Goal: Find specific page/section: Find specific page/section

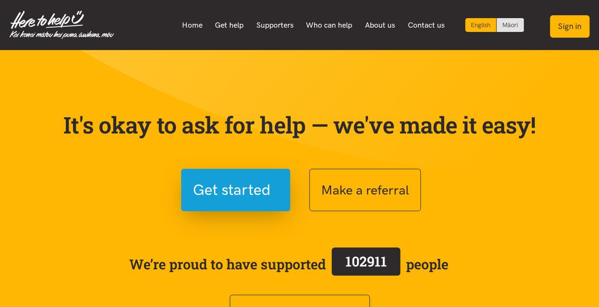
click at [572, 28] on button "Sign in" at bounding box center [570, 26] width 40 height 22
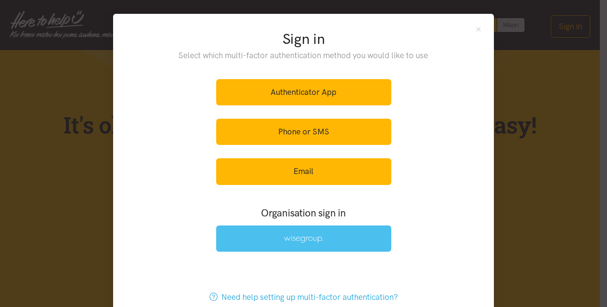
click at [306, 240] on img at bounding box center [303, 239] width 39 height 8
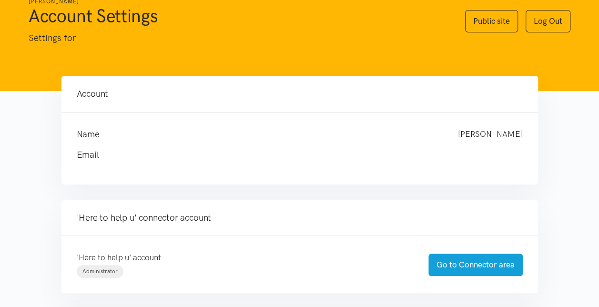
scroll to position [48, 0]
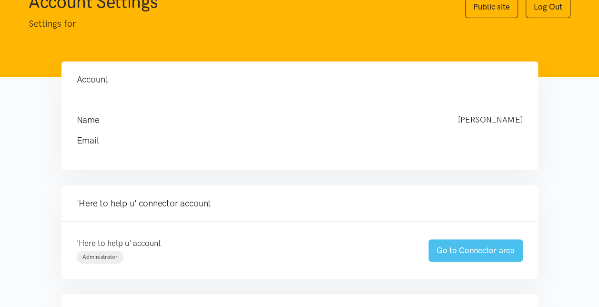
click at [469, 259] on link "Go to Connector area" at bounding box center [476, 250] width 94 height 22
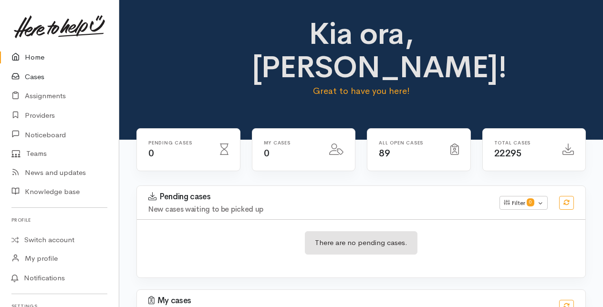
click at [30, 77] on link "Cases" at bounding box center [59, 77] width 119 height 20
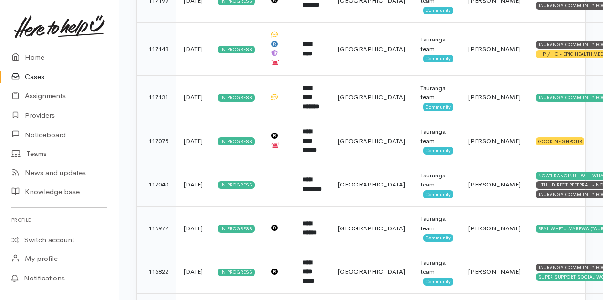
scroll to position [754, 0]
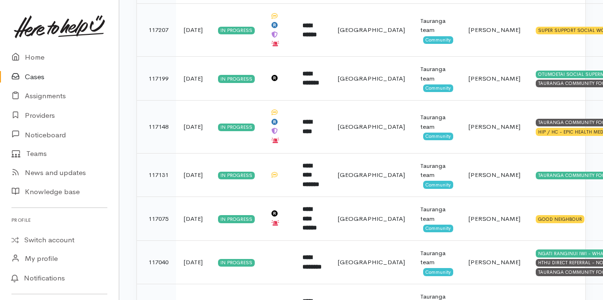
scroll to position [763, 0]
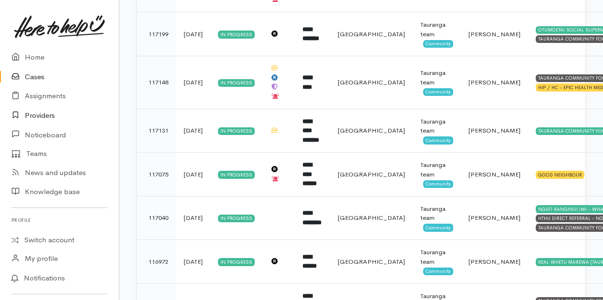
click at [33, 115] on link "Providers" at bounding box center [59, 116] width 119 height 20
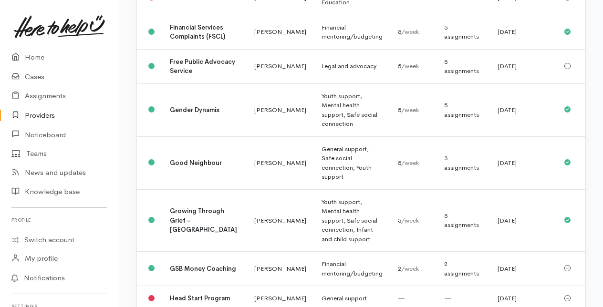
scroll to position [524, 0]
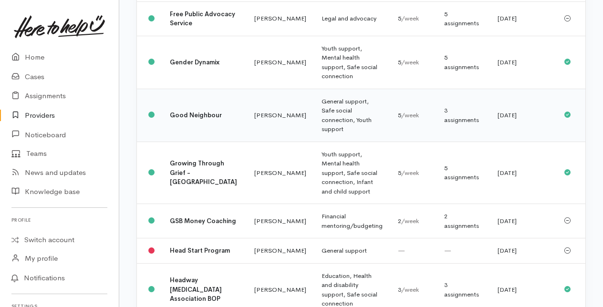
click at [207, 142] on td "Good Neighbour" at bounding box center [204, 115] width 84 height 53
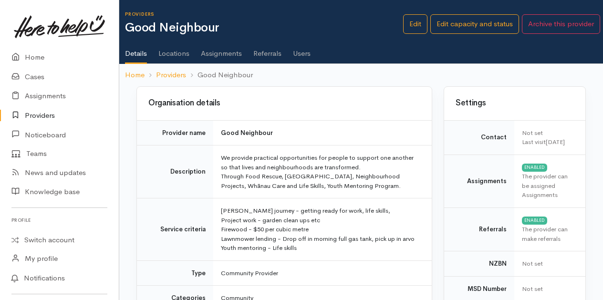
click at [297, 51] on link "Users" at bounding box center [302, 50] width 18 height 27
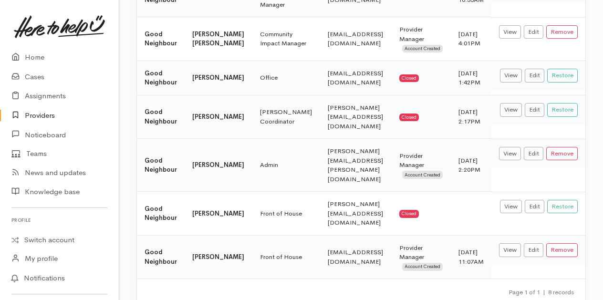
scroll to position [222, 0]
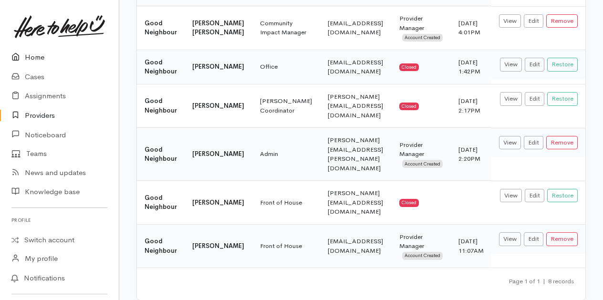
click at [31, 58] on link "Home" at bounding box center [59, 58] width 119 height 20
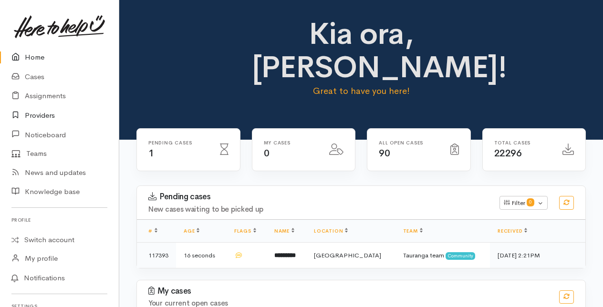
click at [36, 115] on link "Providers" at bounding box center [59, 116] width 119 height 20
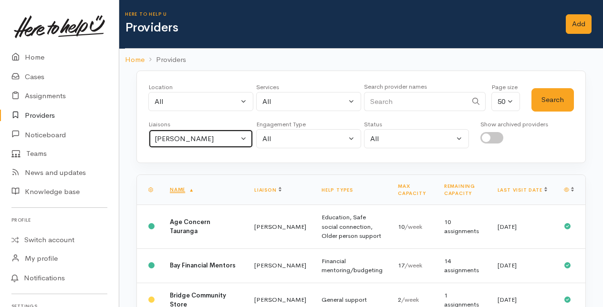
click at [245, 134] on button "Amanda Gabb" at bounding box center [200, 139] width 105 height 20
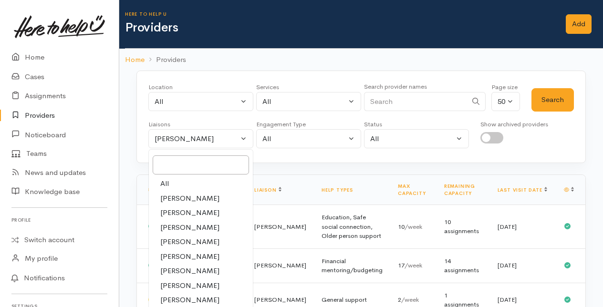
click at [181, 243] on span "[PERSON_NAME]" at bounding box center [189, 241] width 59 height 11
select select "435"
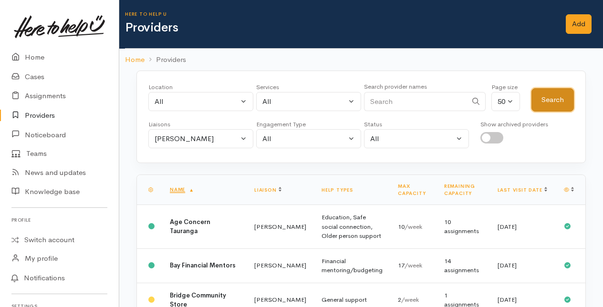
click at [566, 96] on button "Search" at bounding box center [552, 99] width 42 height 23
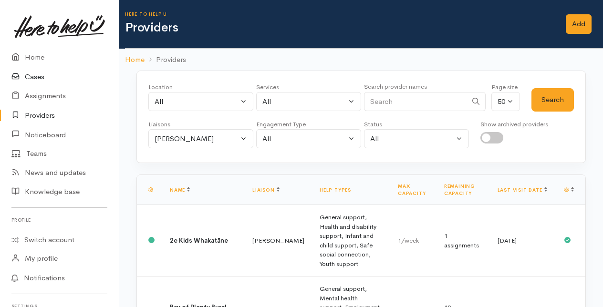
click at [28, 75] on link "Cases" at bounding box center [59, 77] width 119 height 20
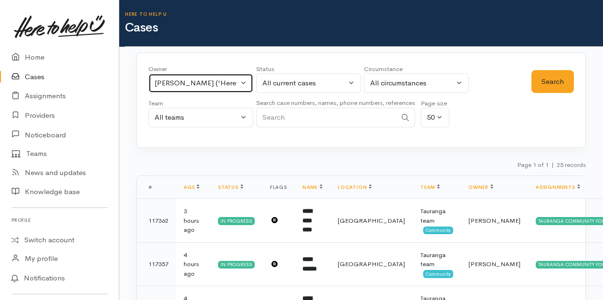
click at [240, 80] on button "Malia Stowers ('Here to help u')" at bounding box center [200, 83] width 105 height 20
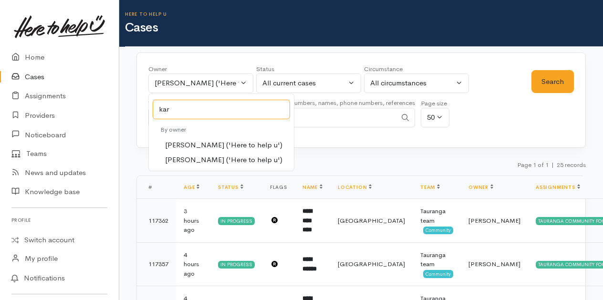
type input "kar"
click at [190, 144] on span "[PERSON_NAME] ('Here to help u')" at bounding box center [223, 145] width 117 height 11
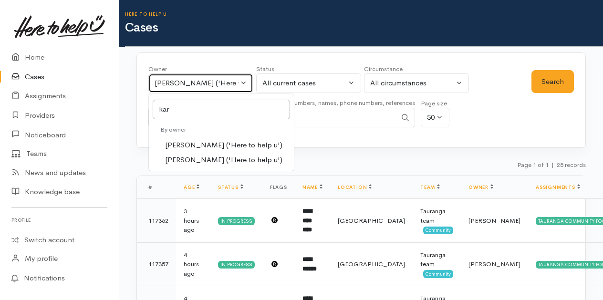
select select "435"
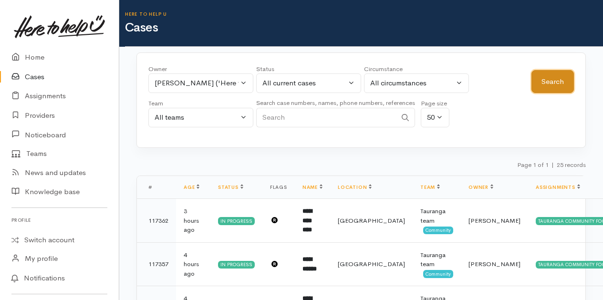
click at [555, 83] on button "Search" at bounding box center [552, 81] width 42 height 23
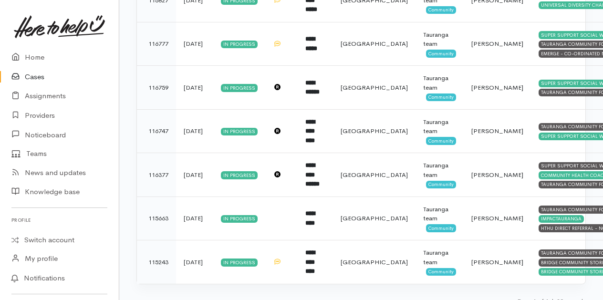
scroll to position [1214, 0]
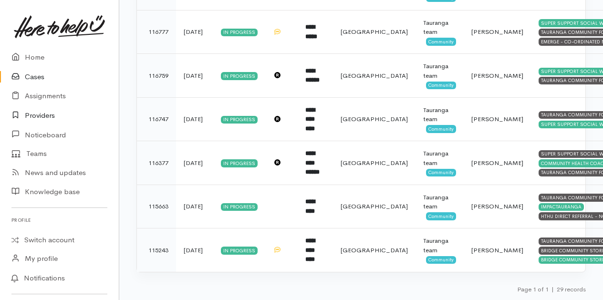
click at [34, 117] on link "Providers" at bounding box center [59, 116] width 119 height 20
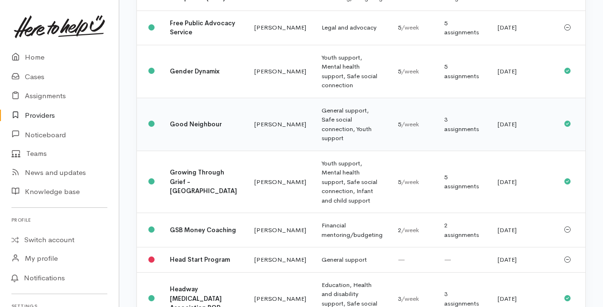
scroll to position [524, 0]
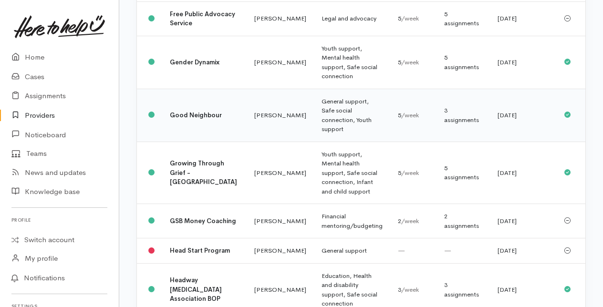
click at [180, 119] on b "Good Neighbour" at bounding box center [196, 115] width 52 height 8
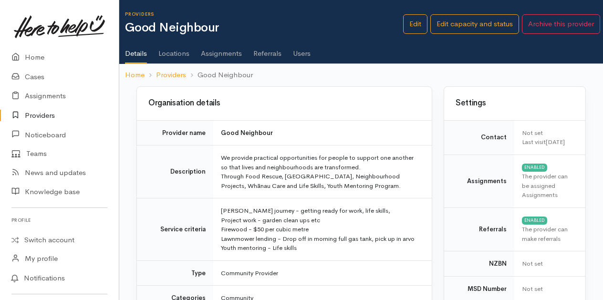
click at [213, 51] on link "Assignments" at bounding box center [221, 50] width 41 height 27
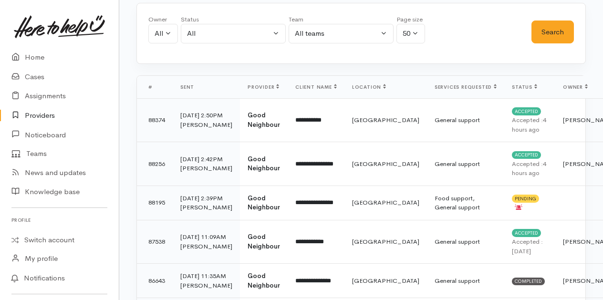
scroll to position [95, 0]
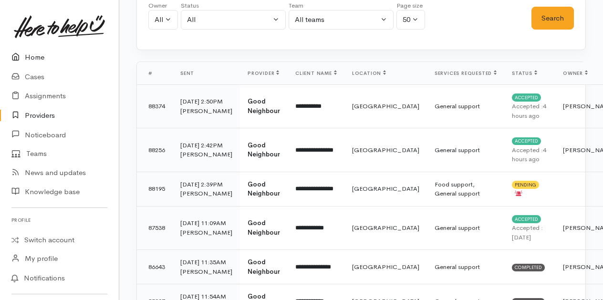
click at [34, 58] on link "Home" at bounding box center [59, 58] width 119 height 20
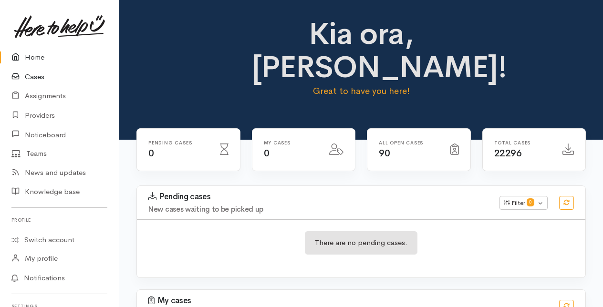
click at [35, 75] on link "Cases" at bounding box center [59, 77] width 119 height 20
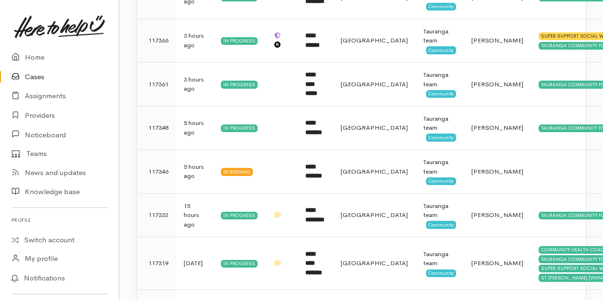
scroll to position [207, 0]
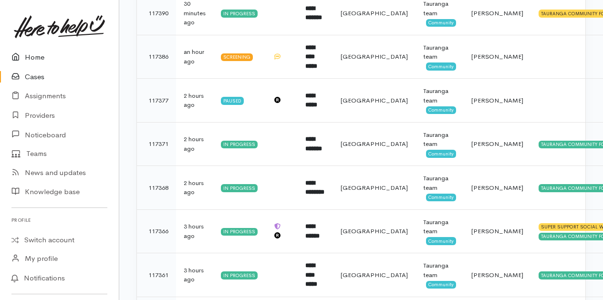
click at [33, 58] on link "Home" at bounding box center [59, 58] width 119 height 20
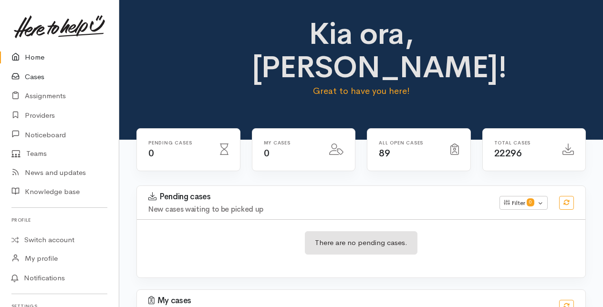
click at [35, 75] on link "Cases" at bounding box center [59, 77] width 119 height 20
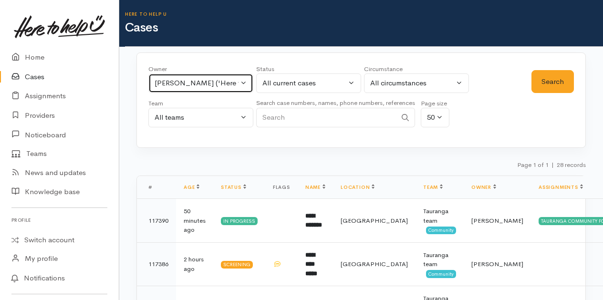
click at [241, 81] on button "[PERSON_NAME] ('Here to help u')" at bounding box center [200, 83] width 105 height 20
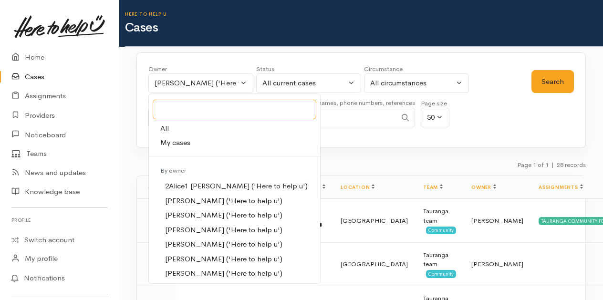
type input "m"
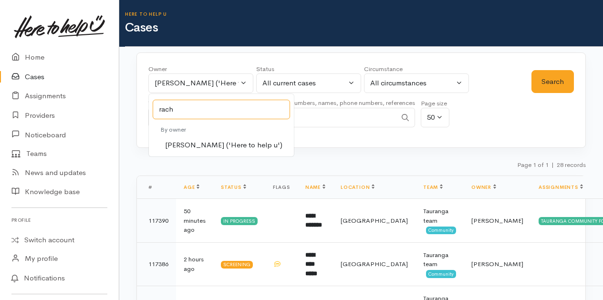
type input "rach"
click at [189, 143] on span "Rachel Proctor ('Here to help u')" at bounding box center [223, 145] width 117 height 11
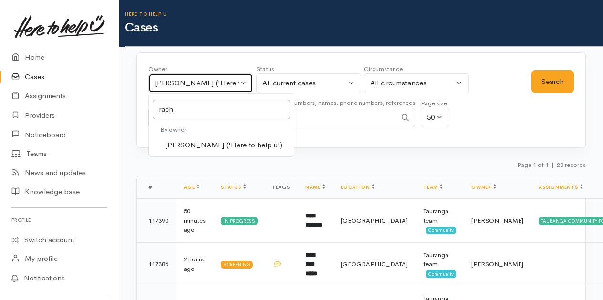
select select "1612"
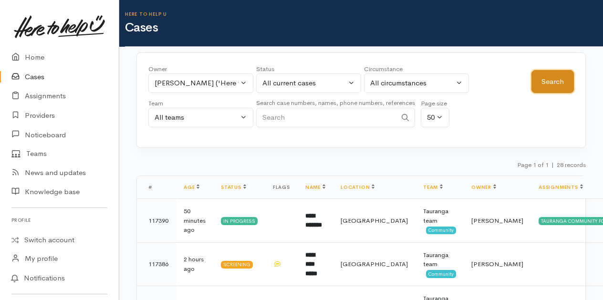
click at [542, 81] on button "Search" at bounding box center [552, 81] width 42 height 23
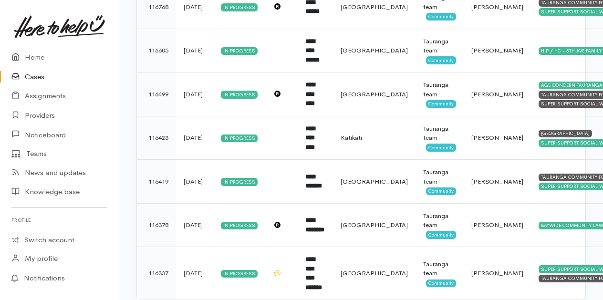
scroll to position [1456, 0]
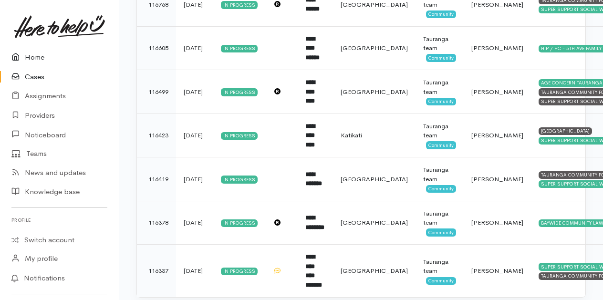
click at [35, 55] on link "Home" at bounding box center [59, 58] width 119 height 20
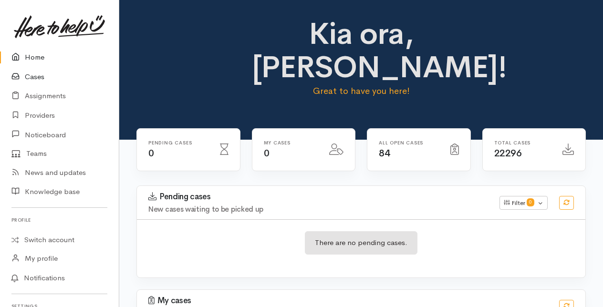
click at [36, 73] on link "Cases" at bounding box center [59, 77] width 119 height 20
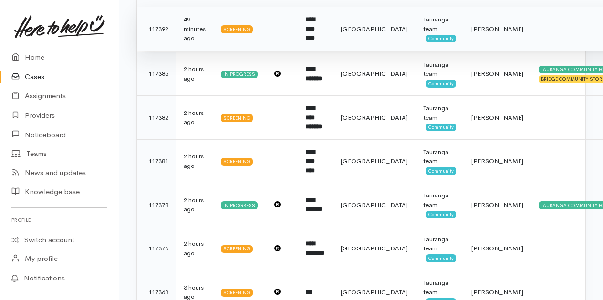
scroll to position [191, 0]
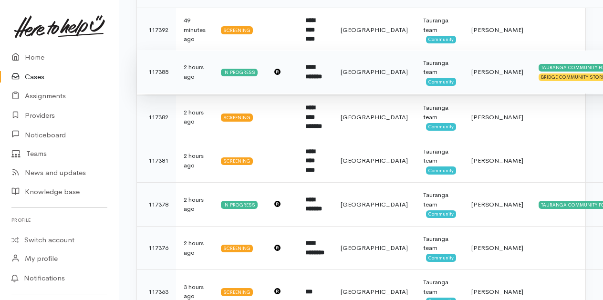
click at [319, 75] on b "**********" at bounding box center [313, 72] width 17 height 16
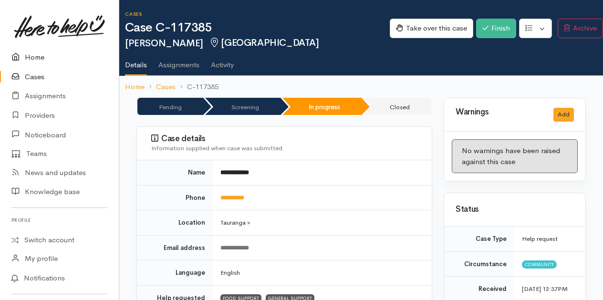
click at [41, 58] on link "Home" at bounding box center [59, 58] width 119 height 20
